Goal: Information Seeking & Learning: Learn about a topic

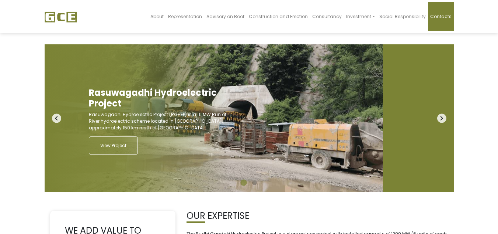
click at [449, 13] on link "Contacts" at bounding box center [441, 16] width 26 height 28
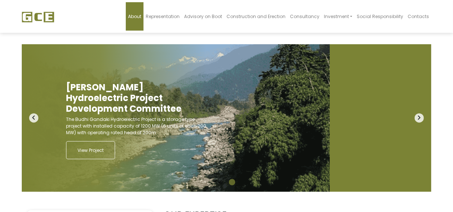
click at [141, 15] on span "About" at bounding box center [134, 16] width 13 height 6
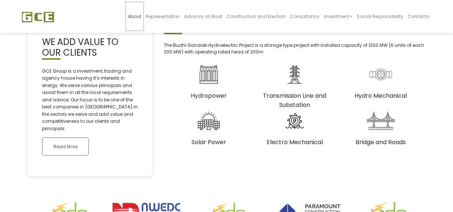
scroll to position [201, 0]
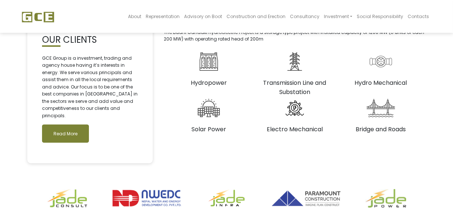
click at [69, 129] on link "Read More" at bounding box center [65, 134] width 47 height 18
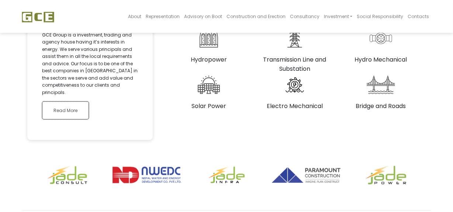
scroll to position [252, 0]
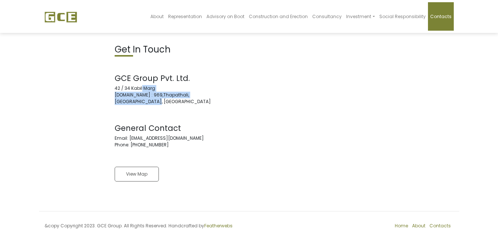
copy address "42 / 34 Kabil Marg P.O.Box : 969,Thapathali, Kathmandu, Nepal"
drag, startPoint x: 158, startPoint y: 103, endPoint x: 112, endPoint y: 89, distance: 48.2
click at [112, 89] on div "Get In Touch GCE Group Pvt. Ltd. 42 / 34 Kabil Marg P.O.Box : 969,Thapathali, K…" at bounding box center [179, 118] width 140 height 148
drag, startPoint x: 162, startPoint y: 134, endPoint x: 204, endPoint y: 141, distance: 42.9
click at [171, 138] on address "General Contact Email: info@gce.com.np Phone: +977-1-4222202" at bounding box center [179, 135] width 129 height 25
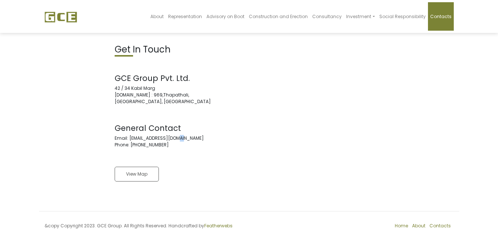
click at [187, 134] on address "General Contact Email: info@gce.com.np Phone: +977-1-4222202" at bounding box center [179, 135] width 129 height 25
drag, startPoint x: 177, startPoint y: 137, endPoint x: 129, endPoint y: 135, distance: 48.0
click at [129, 135] on address "General Contact Email: info@gce.com.np Phone: +977-1-4222202" at bounding box center [179, 135] width 129 height 25
copy address "info@gce.com.np"
drag, startPoint x: 167, startPoint y: 145, endPoint x: 133, endPoint y: 146, distance: 34.7
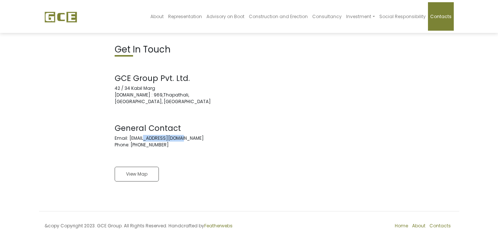
click at [133, 146] on address "General Contact Email: info@gce.com.np Phone: +977-1-4222202" at bounding box center [179, 135] width 129 height 25
copy address "977-1-4222202"
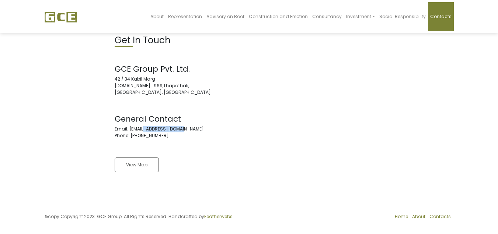
scroll to position [14, 0]
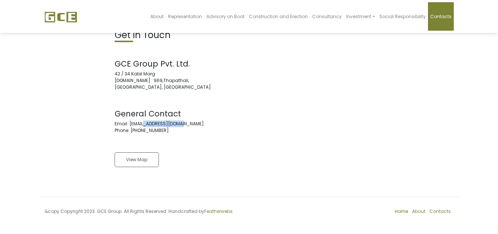
click at [400, 210] on link "Home" at bounding box center [401, 211] width 13 height 6
click at [421, 211] on link "About" at bounding box center [418, 211] width 13 height 6
click at [442, 210] on link "Contacts" at bounding box center [440, 211] width 21 height 6
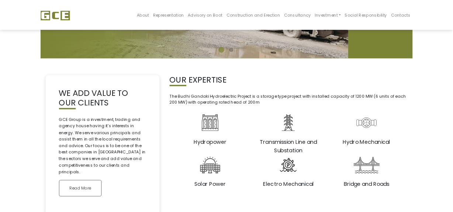
scroll to position [148, 0]
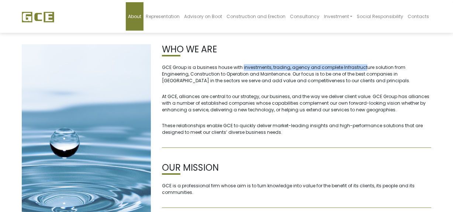
drag, startPoint x: 242, startPoint y: 66, endPoint x: 362, endPoint y: 68, distance: 120.7
click at [362, 68] on p "GCE Group is a business house with investments, trading, agency and complete In…" at bounding box center [296, 74] width 269 height 20
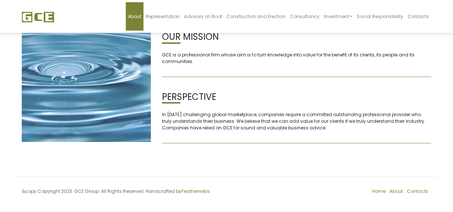
scroll to position [132, 0]
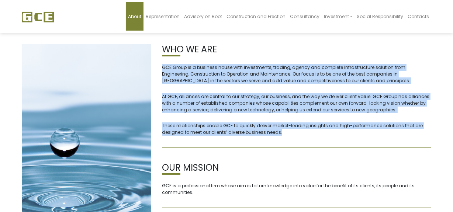
drag, startPoint x: 194, startPoint y: 82, endPoint x: 290, endPoint y: 137, distance: 110.2
click at [290, 137] on article "WHO WE ARE GCE Group is a business house with investments, trading, agency and …" at bounding box center [296, 96] width 269 height 104
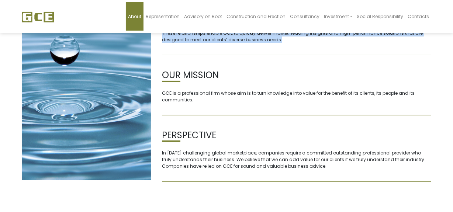
scroll to position [132, 0]
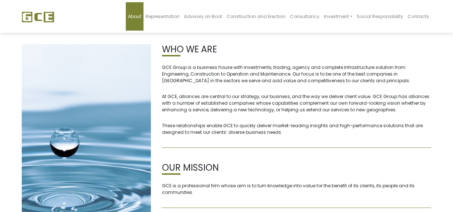
scroll to position [132, 0]
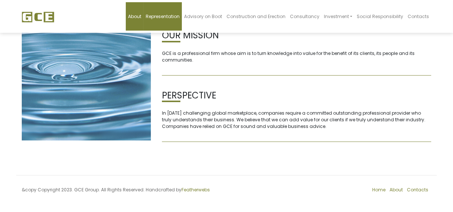
click at [179, 18] on span "Representation" at bounding box center [163, 16] width 34 height 6
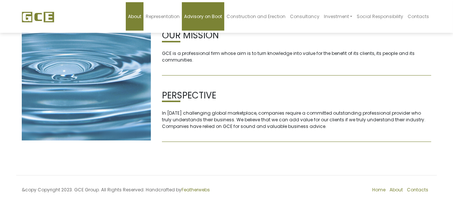
click at [217, 18] on span "Advisory on Boot" at bounding box center [203, 16] width 38 height 6
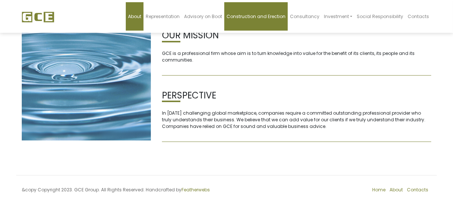
click at [260, 18] on span "Construction and Erection" at bounding box center [256, 16] width 59 height 6
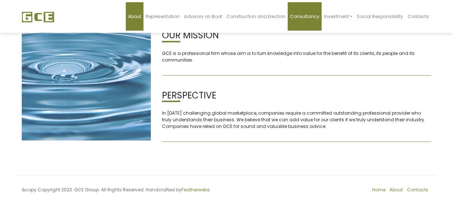
click at [310, 18] on span "Consultancy" at bounding box center [305, 16] width 30 height 6
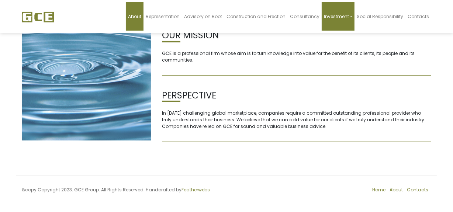
click at [338, 18] on span "Investment" at bounding box center [336, 16] width 25 height 6
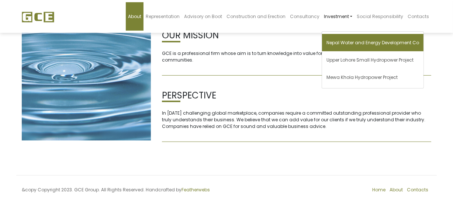
click at [343, 43] on span "Nepal Water and Energy Development Co" at bounding box center [372, 42] width 93 height 6
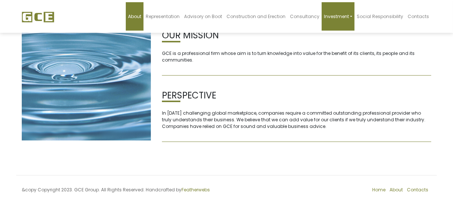
click at [355, 15] on link "Investment" at bounding box center [338, 16] width 33 height 28
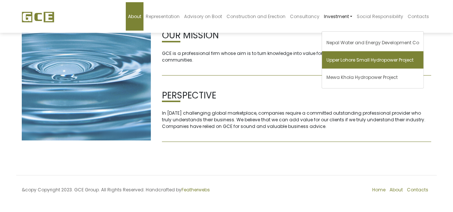
click at [365, 59] on span "Upper Lohore Small Hydropower Project" at bounding box center [369, 60] width 87 height 6
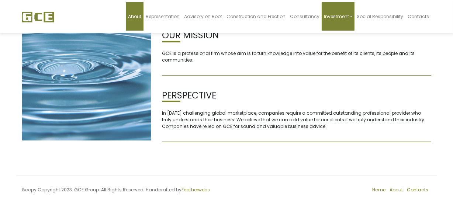
click at [349, 15] on span "Investment" at bounding box center [336, 16] width 25 height 6
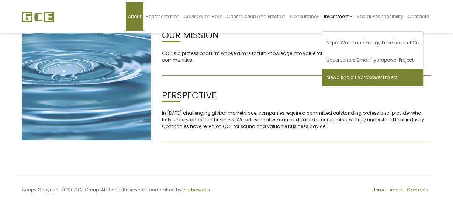
click at [359, 77] on span "Mewa Khola Hydropower Project" at bounding box center [361, 77] width 71 height 6
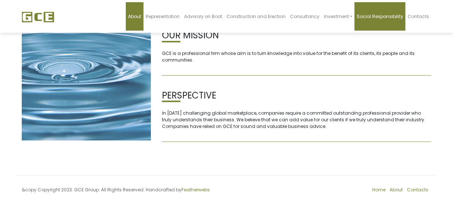
click at [372, 13] on span "Social Responsibility" at bounding box center [380, 16] width 46 height 6
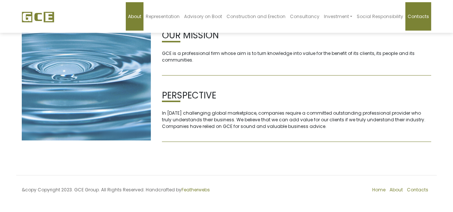
click at [426, 14] on span "Contacts" at bounding box center [418, 16] width 21 height 6
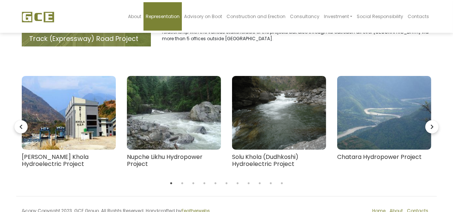
scroll to position [129, 0]
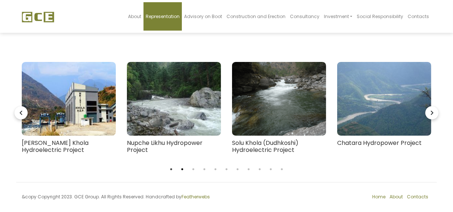
click at [181, 166] on button "2" at bounding box center [182, 169] width 7 height 7
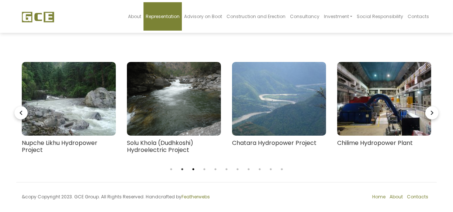
click at [193, 166] on button "3" at bounding box center [193, 169] width 7 height 7
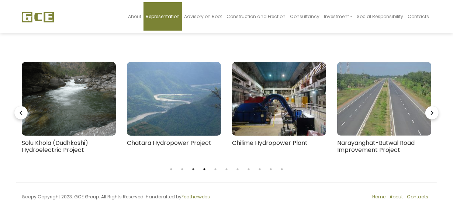
click at [203, 166] on button "4" at bounding box center [204, 169] width 7 height 7
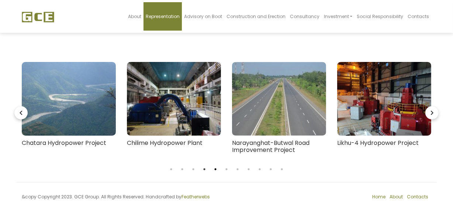
click at [213, 166] on button "5" at bounding box center [215, 169] width 7 height 7
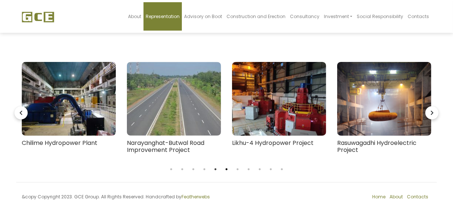
click at [225, 166] on button "6" at bounding box center [226, 169] width 7 height 7
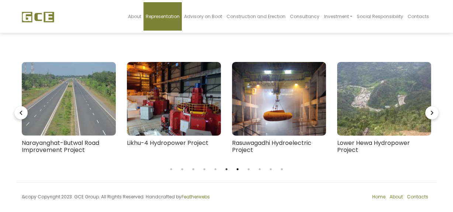
click at [238, 166] on button "7" at bounding box center [237, 169] width 7 height 7
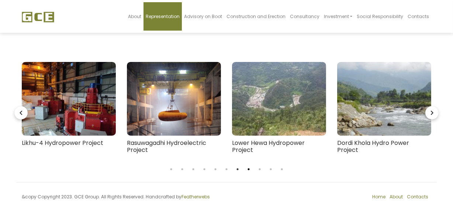
click at [247, 166] on button "8" at bounding box center [248, 169] width 7 height 7
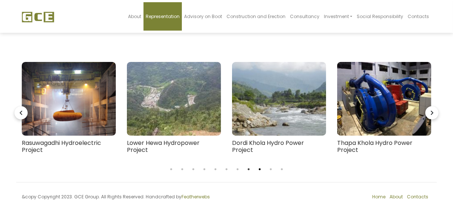
click at [259, 166] on button "9" at bounding box center [259, 169] width 7 height 7
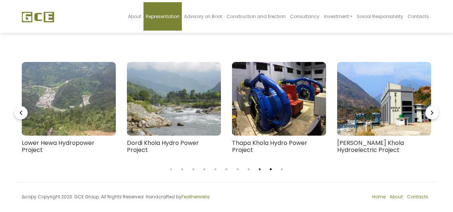
click at [269, 166] on button "10" at bounding box center [270, 169] width 7 height 7
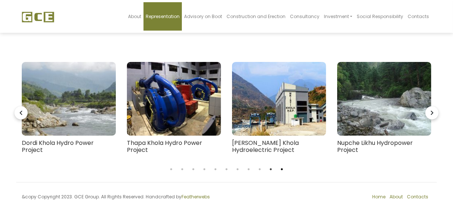
click at [280, 166] on button "11" at bounding box center [281, 169] width 7 height 7
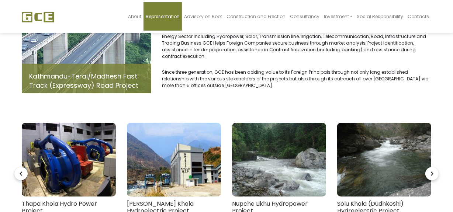
scroll to position [0, 0]
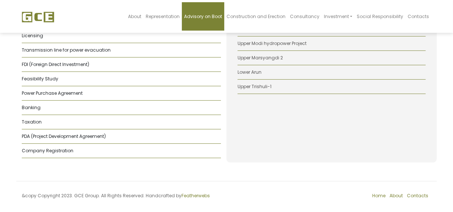
scroll to position [205, 0]
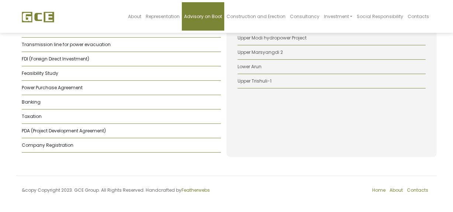
click at [81, 148] on li "Company Registration" at bounding box center [121, 145] width 199 height 14
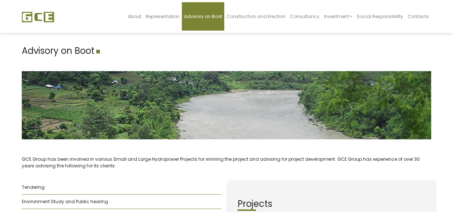
scroll to position [0, 0]
